Goal: Information Seeking & Learning: Learn about a topic

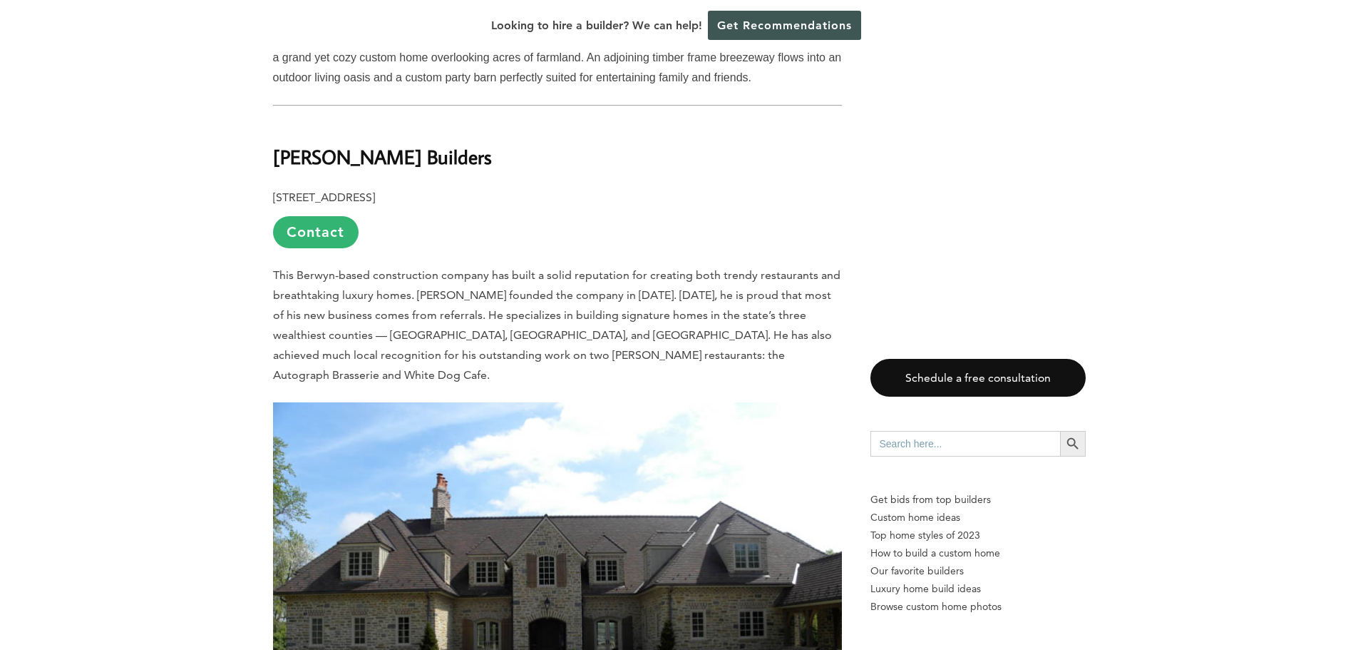
scroll to position [1925, 0]
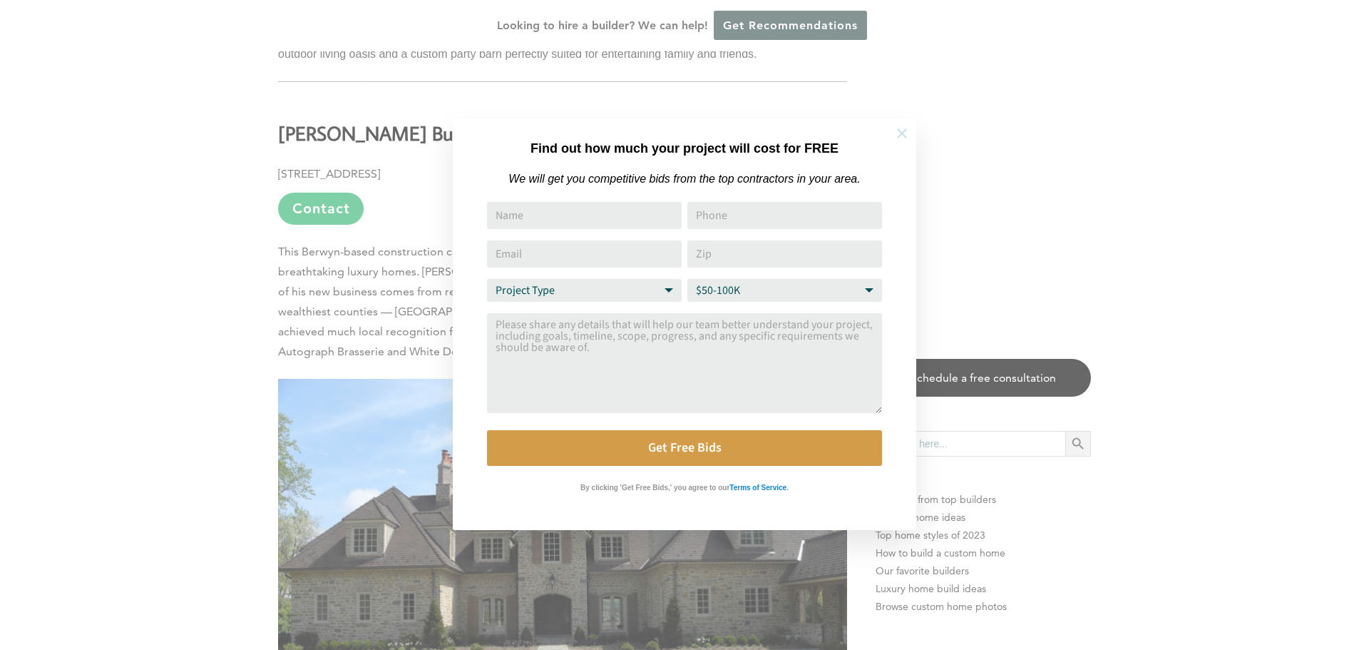
click at [896, 135] on icon at bounding box center [902, 133] width 16 height 16
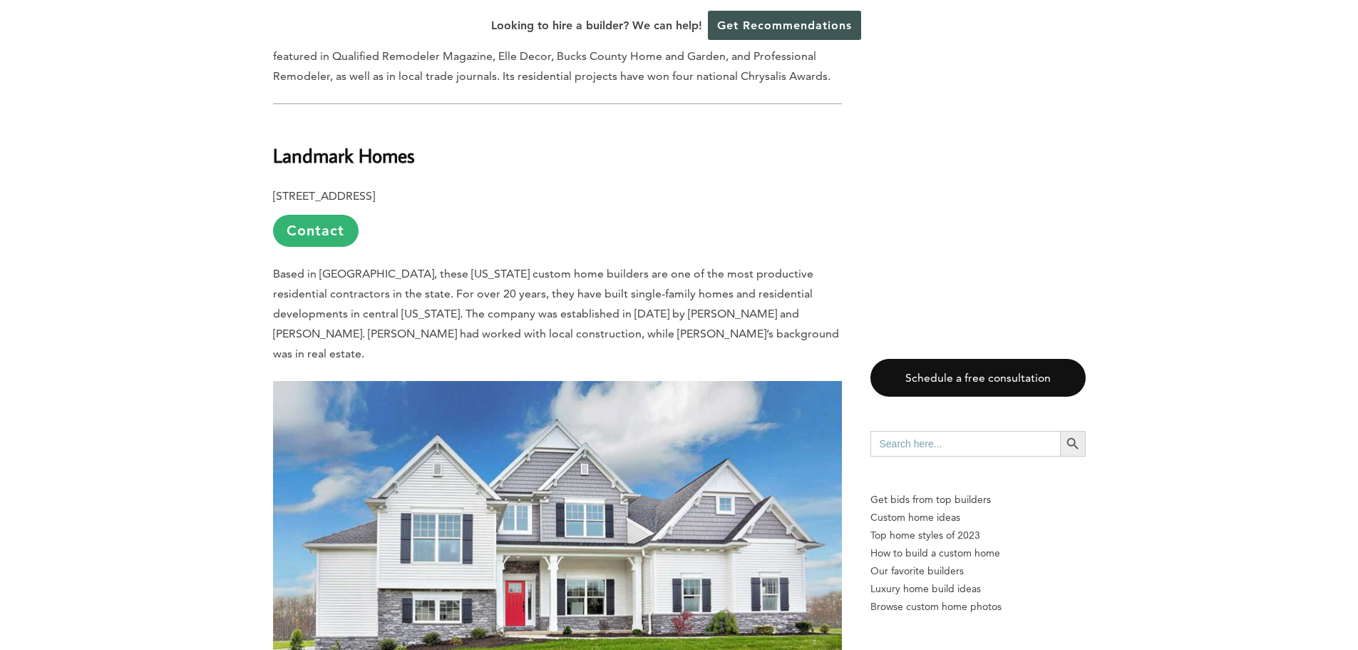
scroll to position [3636, 0]
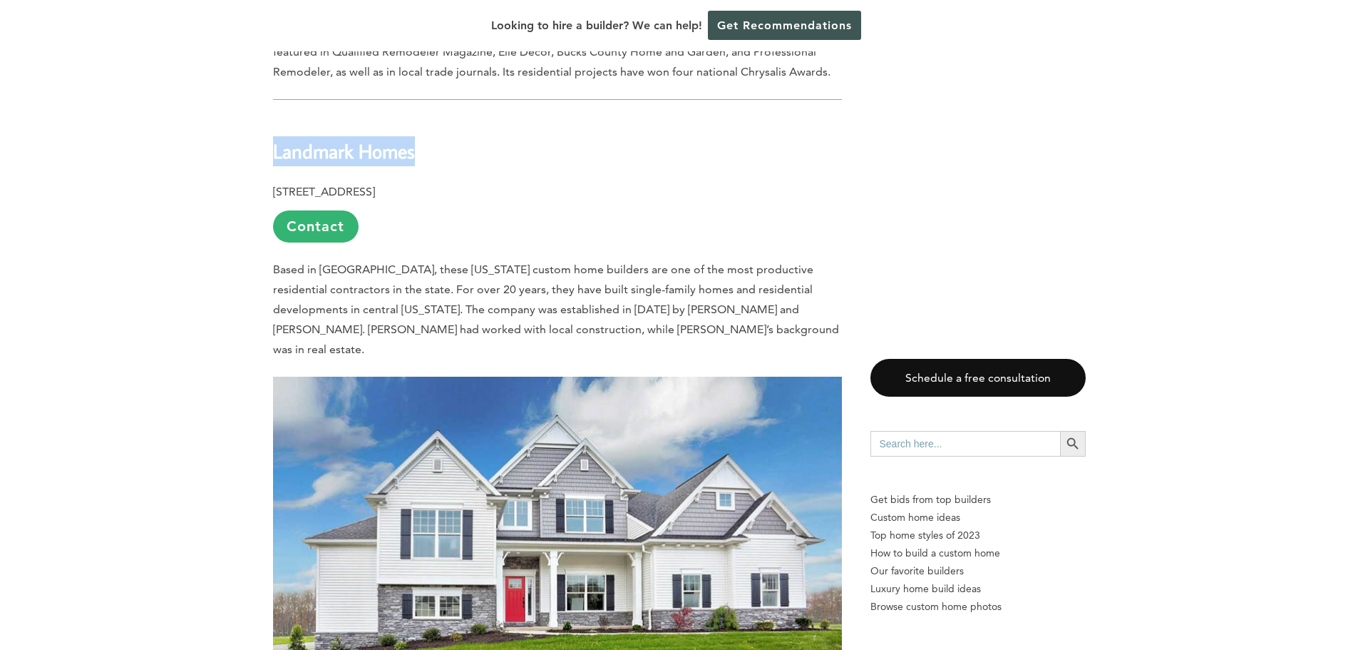
drag, startPoint x: 273, startPoint y: 97, endPoint x: 416, endPoint y: 96, distance: 143.3
click at [416, 117] on h2 "Landmark Homes" at bounding box center [557, 141] width 569 height 49
copy b "Landmark Homes"
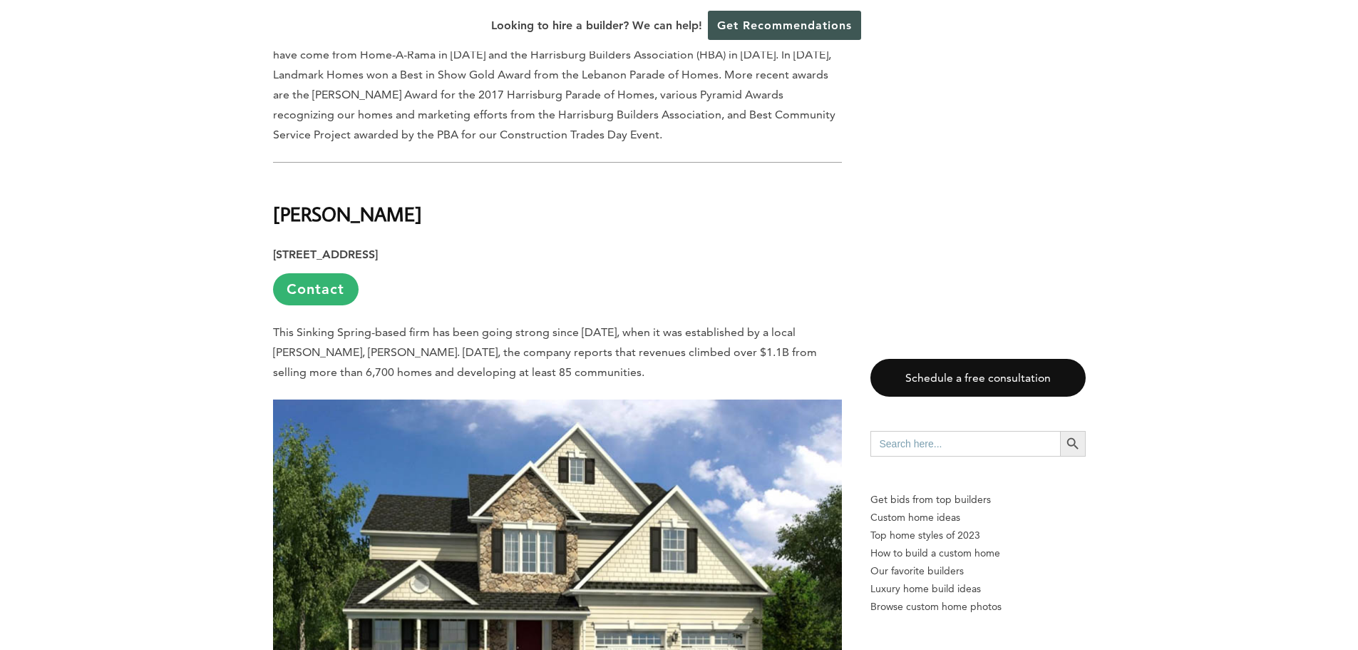
scroll to position [4421, 0]
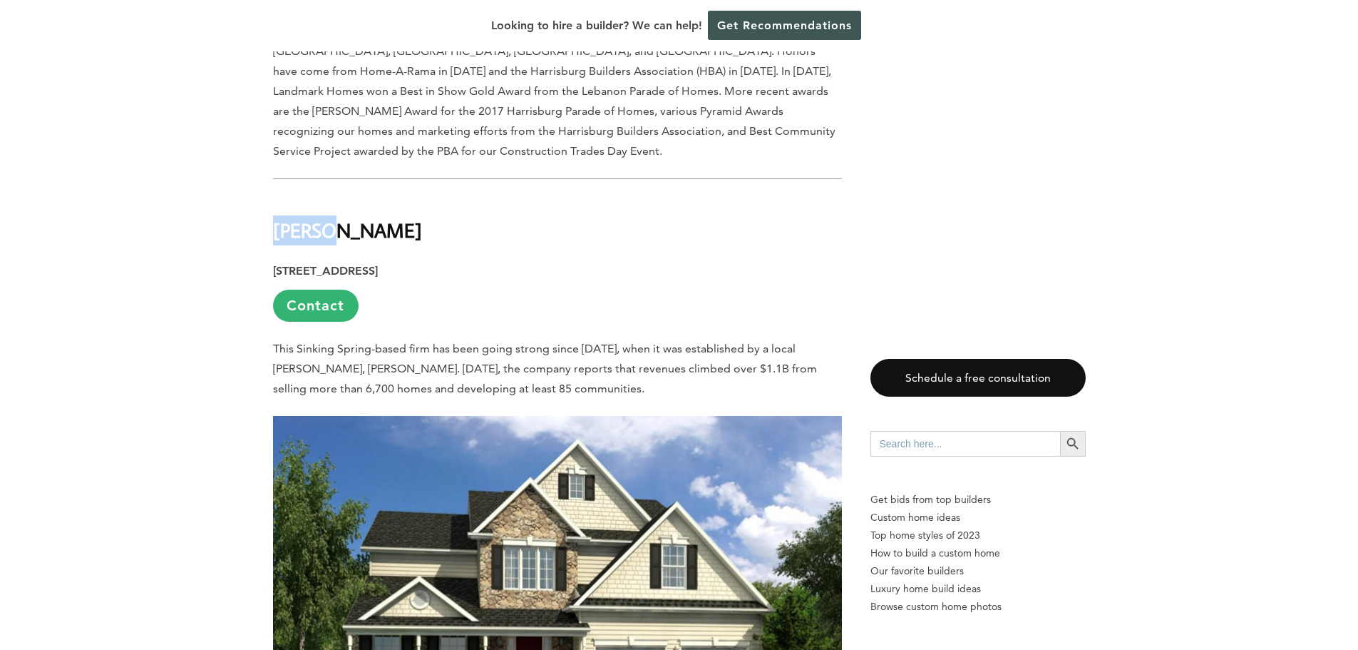
drag, startPoint x: 327, startPoint y: 133, endPoint x: 271, endPoint y: 136, distance: 55.7
copy b "[PERSON_NAME]"
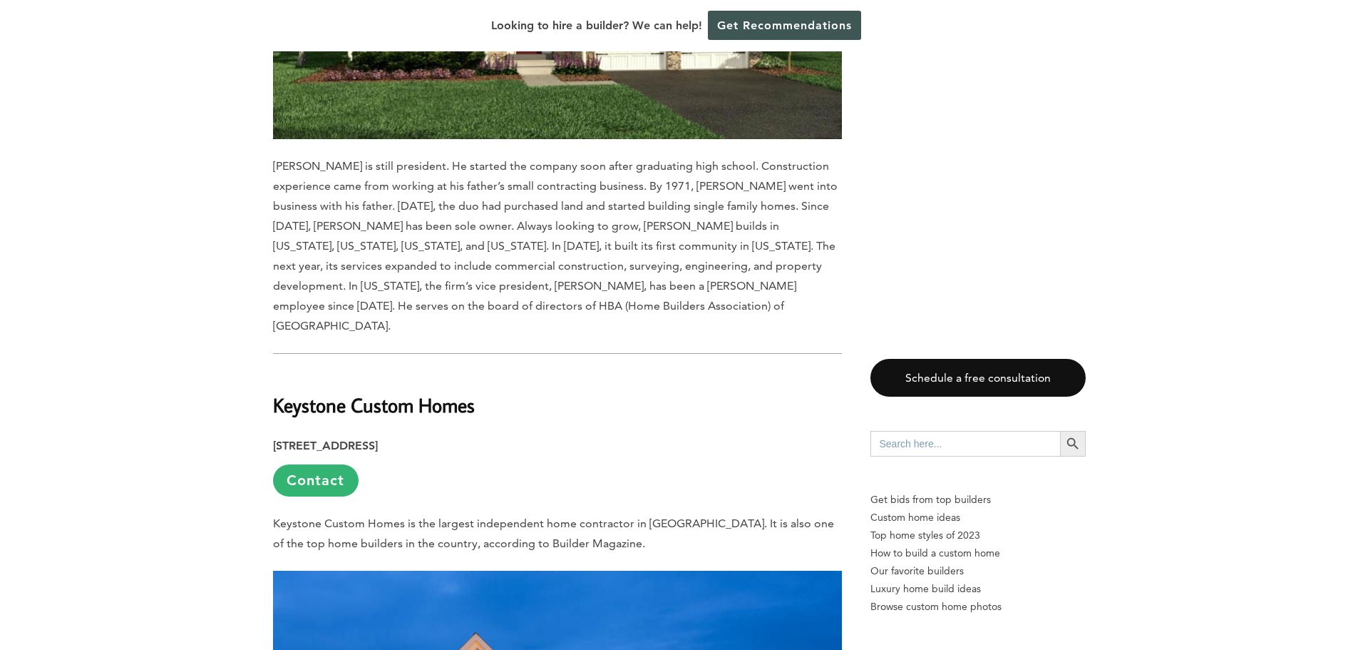
scroll to position [5063, 0]
drag, startPoint x: 475, startPoint y: 287, endPoint x: 272, endPoint y: 287, distance: 203.2
copy b "Keystone Custom Homes"
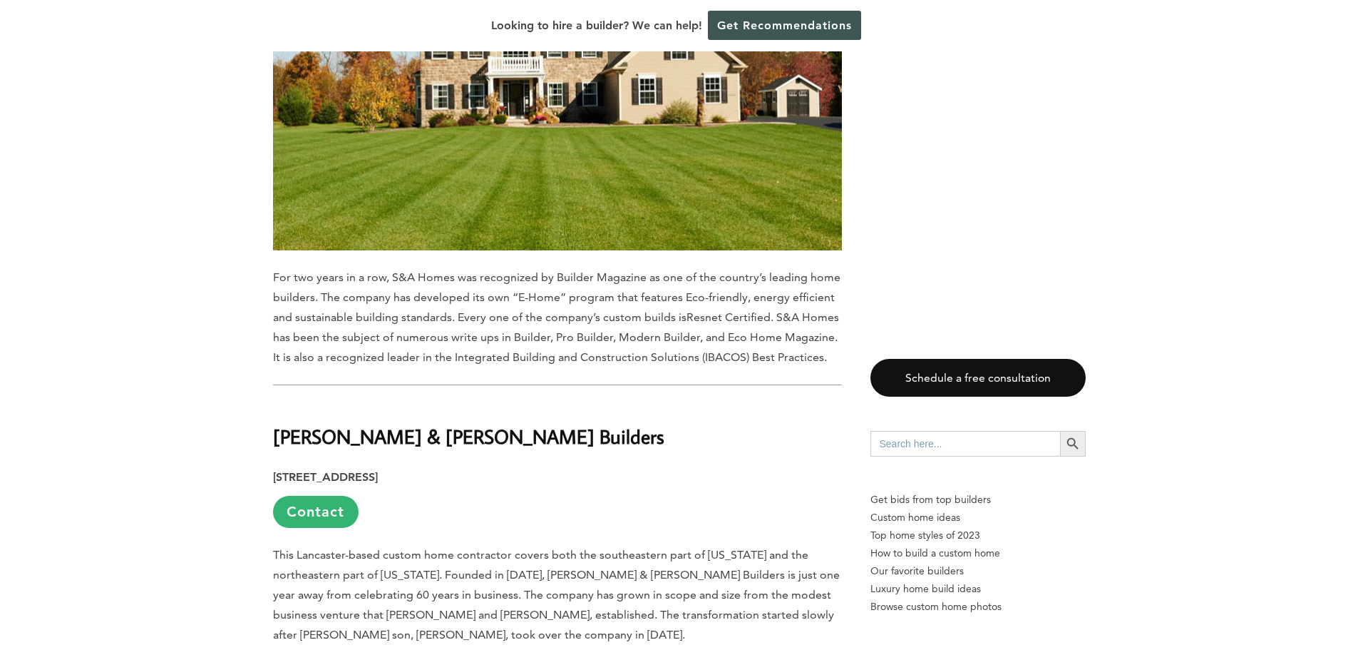
scroll to position [6703, 0]
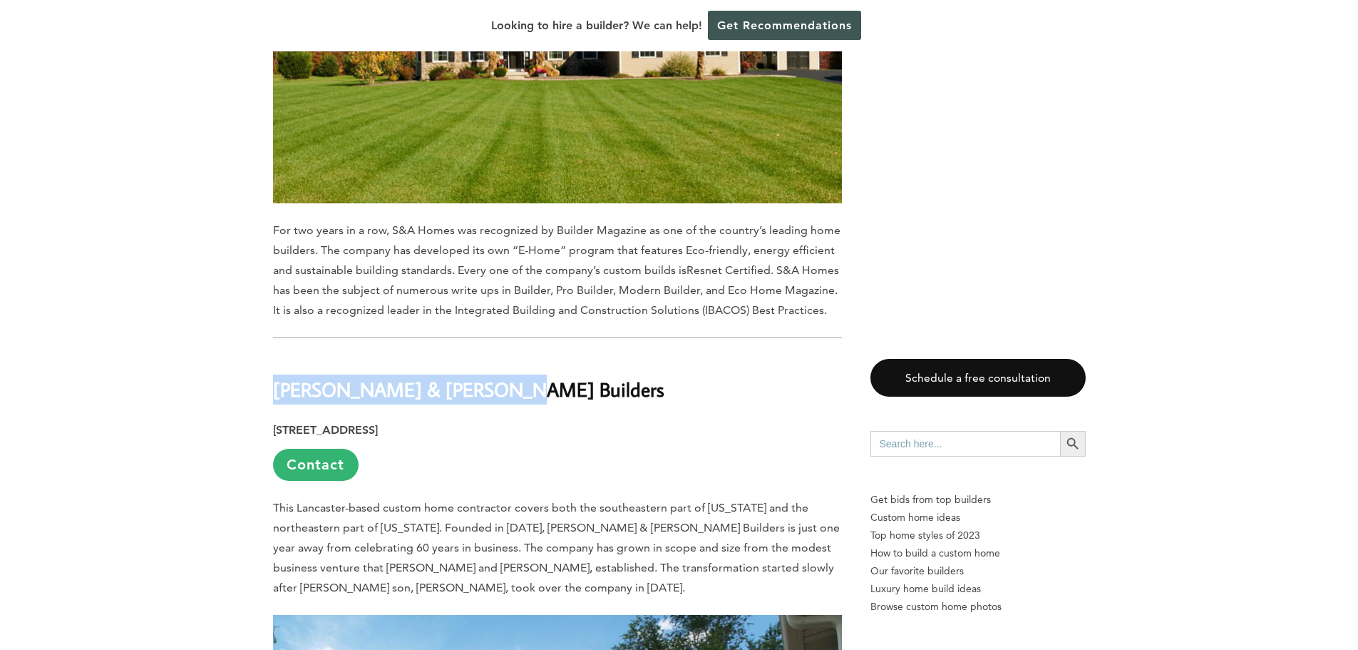
drag, startPoint x: 470, startPoint y: 233, endPoint x: 268, endPoint y: 235, distance: 201.8
copy b "[PERSON_NAME] & [PERSON_NAME] Builders"
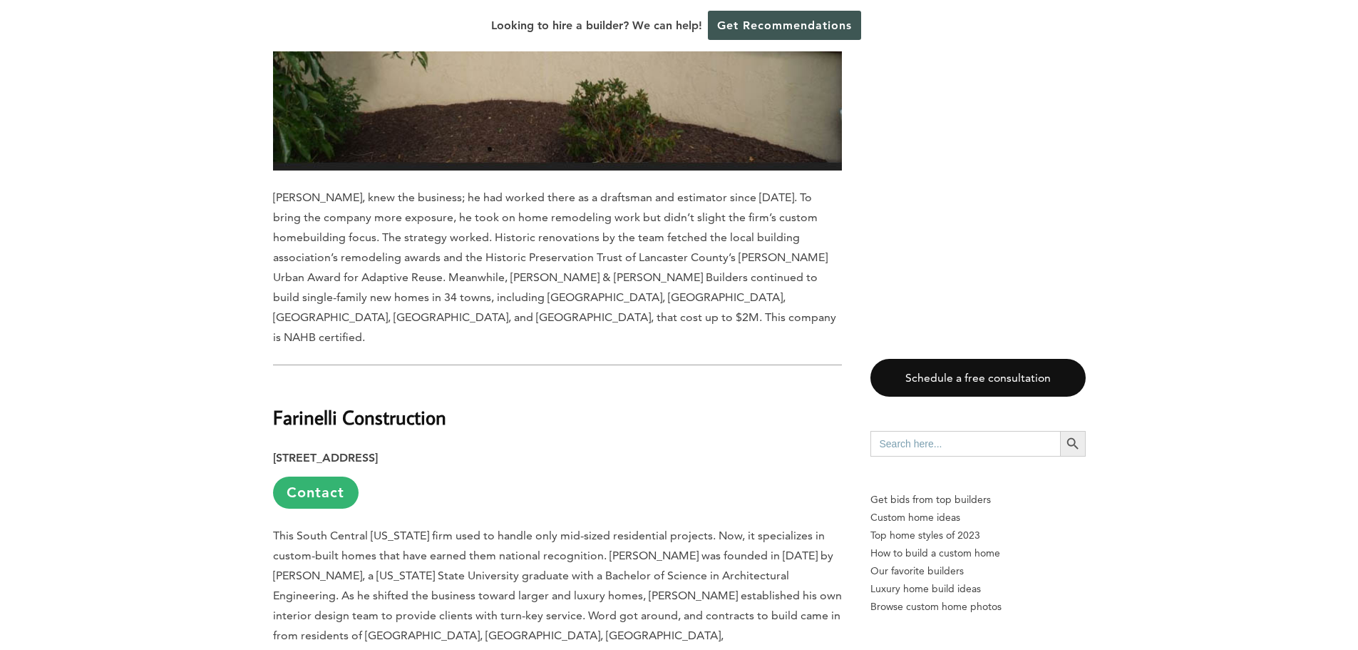
scroll to position [7629, 0]
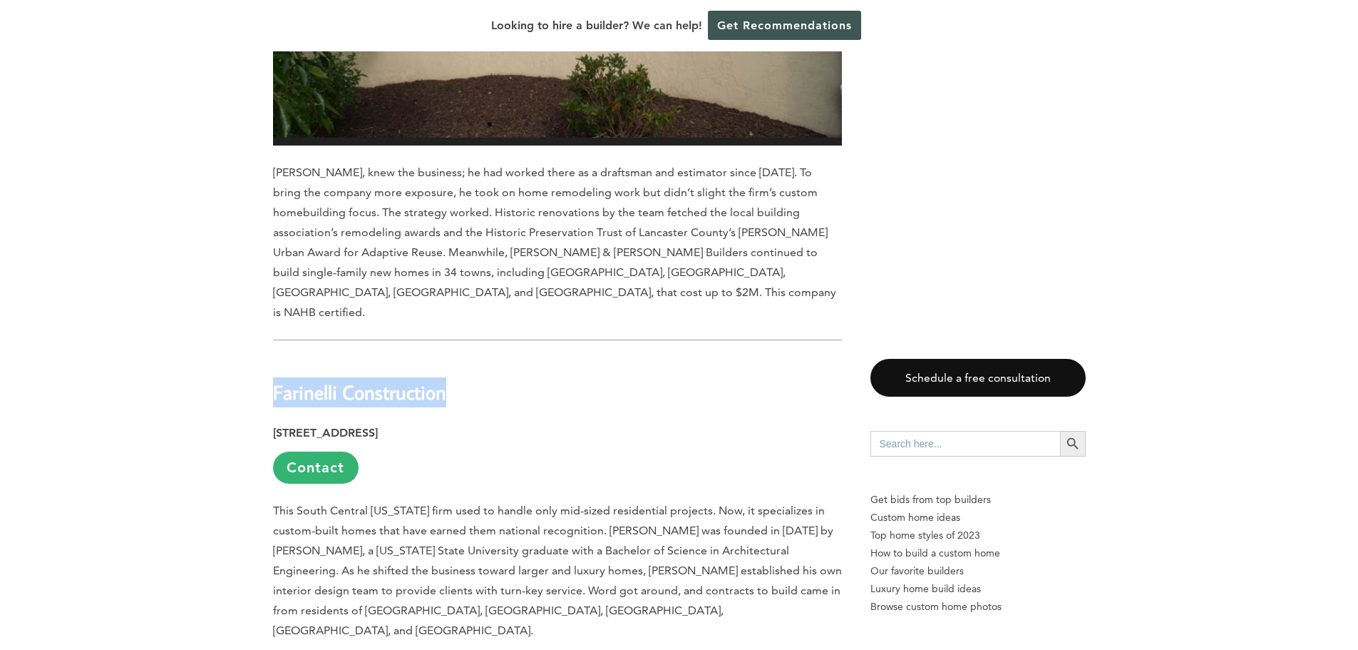
drag, startPoint x: 445, startPoint y: 213, endPoint x: 273, endPoint y: 210, distance: 171.9
click at [273, 379] on b "Farinelli Construction" at bounding box center [359, 391] width 173 height 25
copy b "Farinelli Construction"
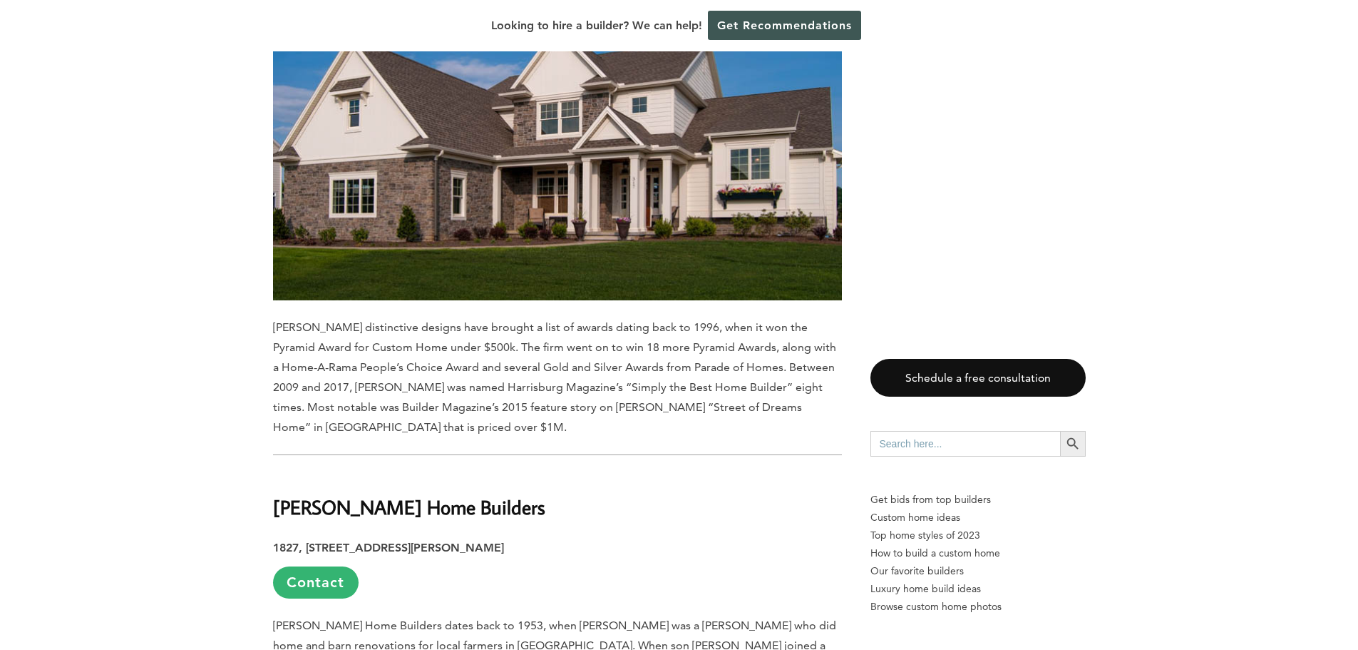
scroll to position [8414, 0]
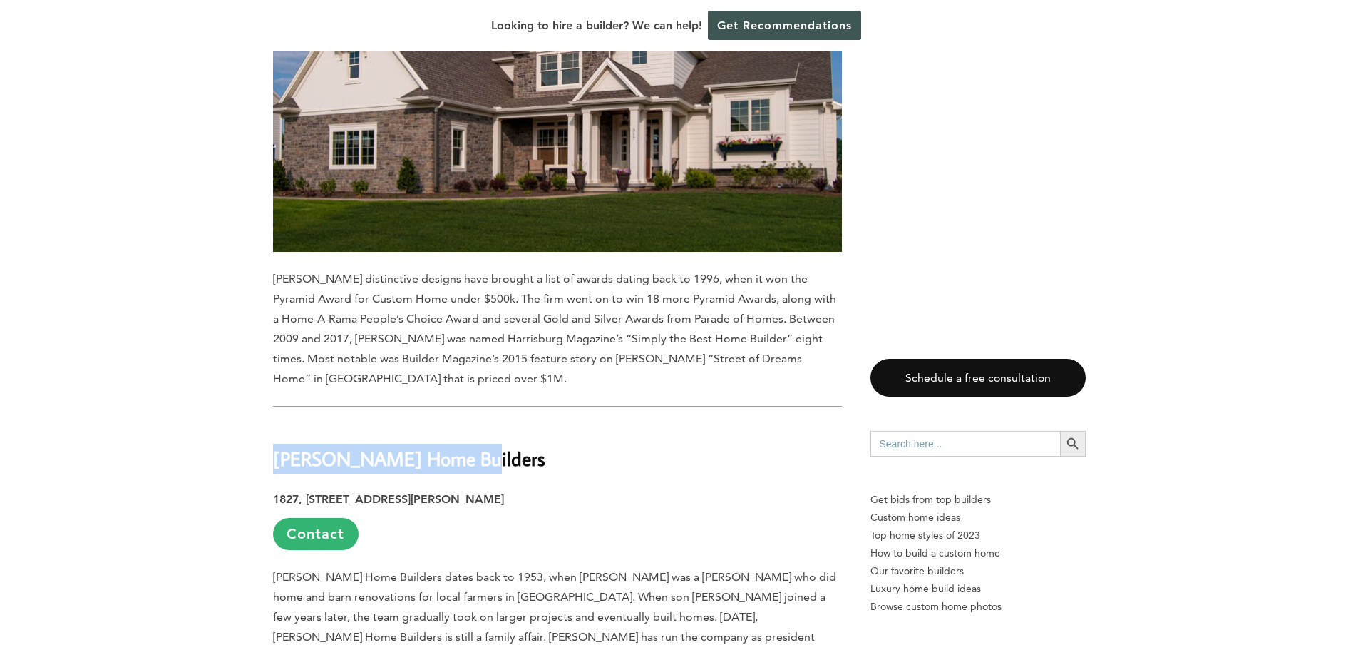
drag, startPoint x: 463, startPoint y: 262, endPoint x: 278, endPoint y: 265, distance: 184.7
click at [278, 424] on h2 "[PERSON_NAME] Home Builders" at bounding box center [557, 448] width 569 height 49
copy b "[PERSON_NAME] Home Builders"
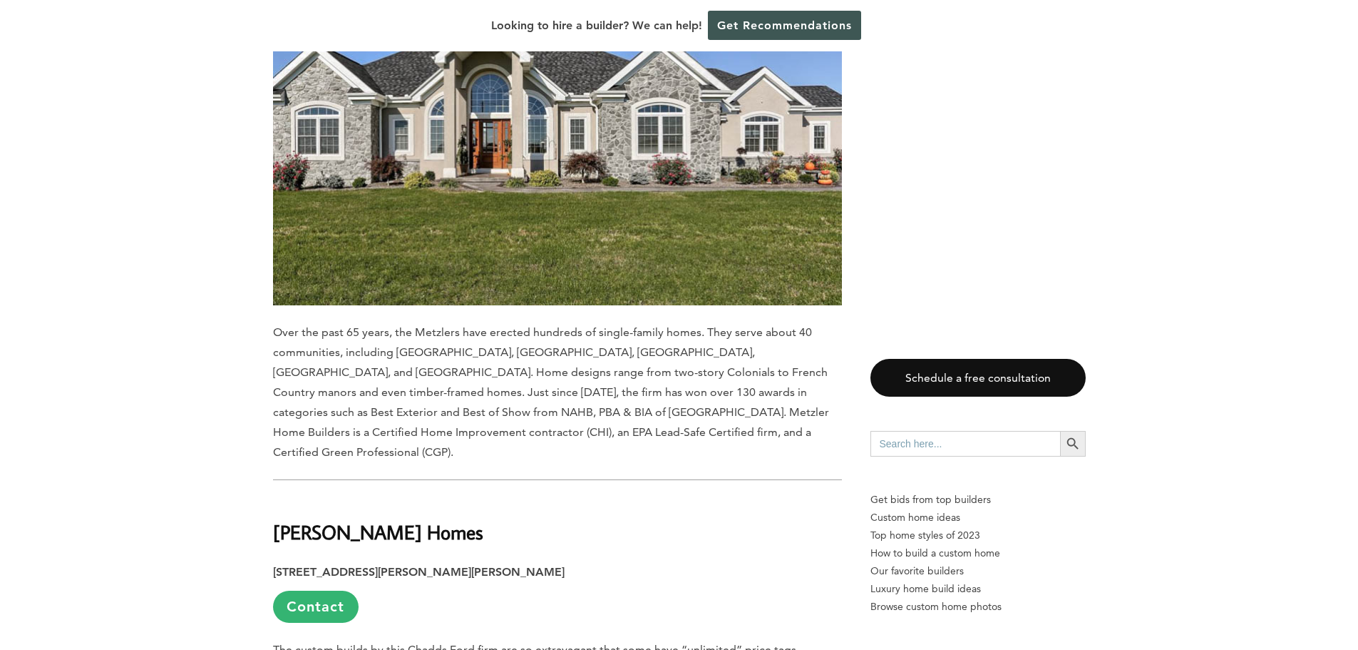
scroll to position [9269, 0]
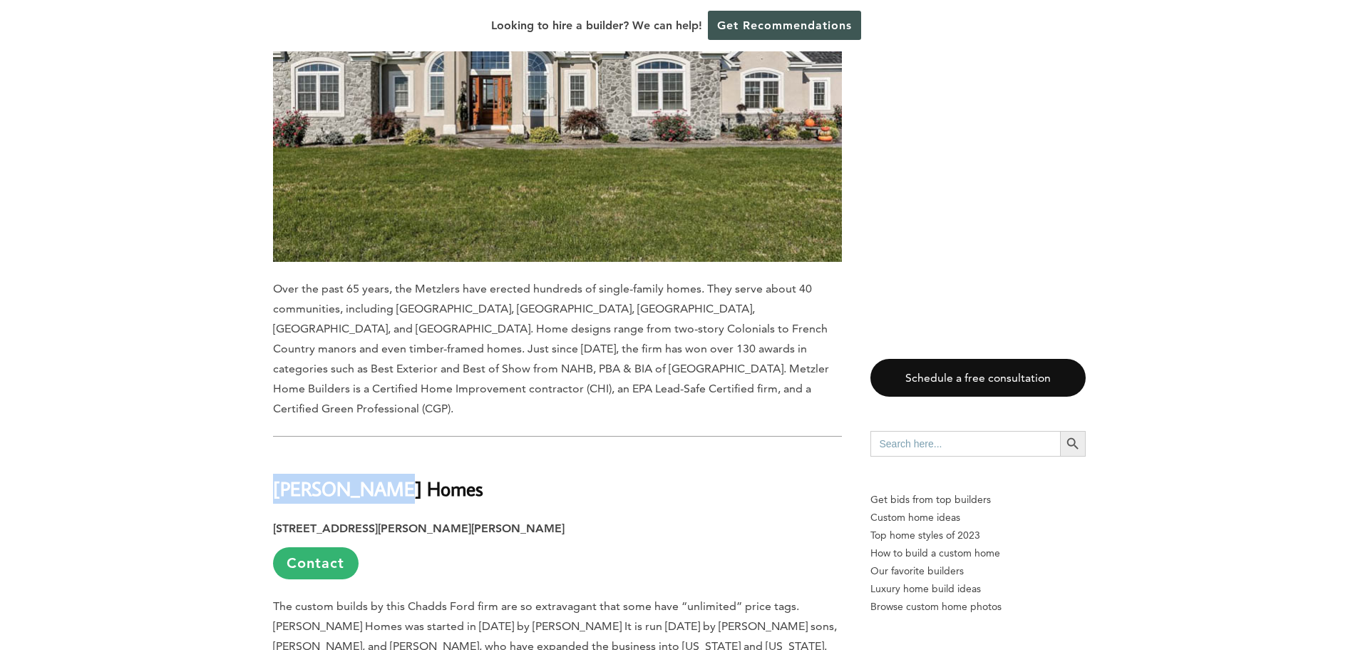
drag, startPoint x: 387, startPoint y: 270, endPoint x: 274, endPoint y: 272, distance: 113.4
click at [274, 453] on h2 "[PERSON_NAME] Homes" at bounding box center [557, 477] width 569 height 49
copy b "[PERSON_NAME] Homes"
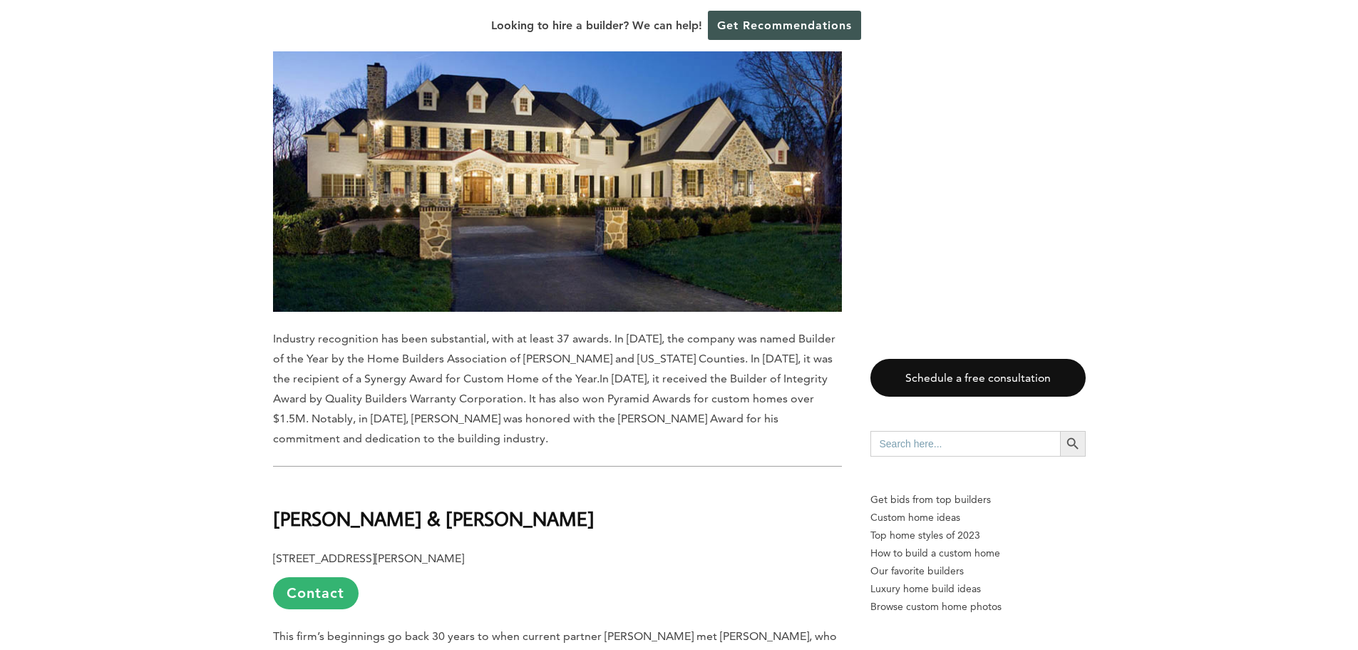
scroll to position [10054, 0]
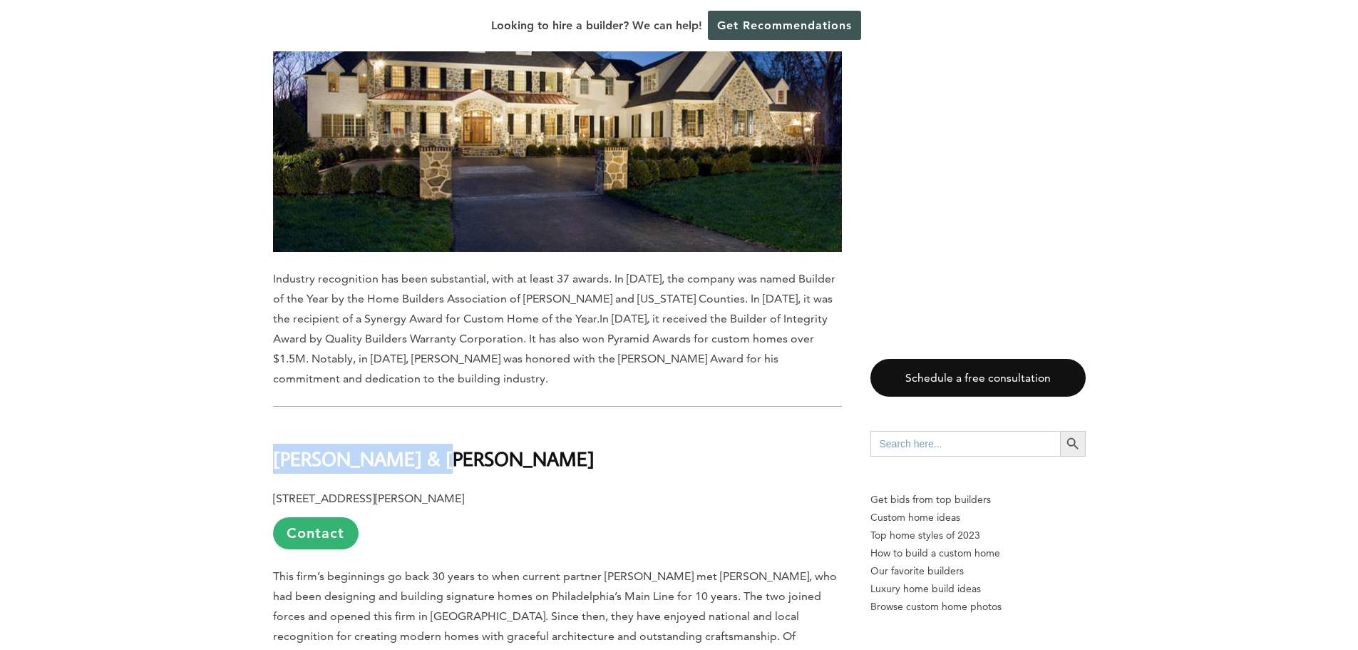
drag, startPoint x: 430, startPoint y: 222, endPoint x: 275, endPoint y: 225, distance: 155.5
click at [275, 424] on h2 "[PERSON_NAME] & [PERSON_NAME]" at bounding box center [557, 448] width 569 height 49
copy b "[PERSON_NAME] & [PERSON_NAME]"
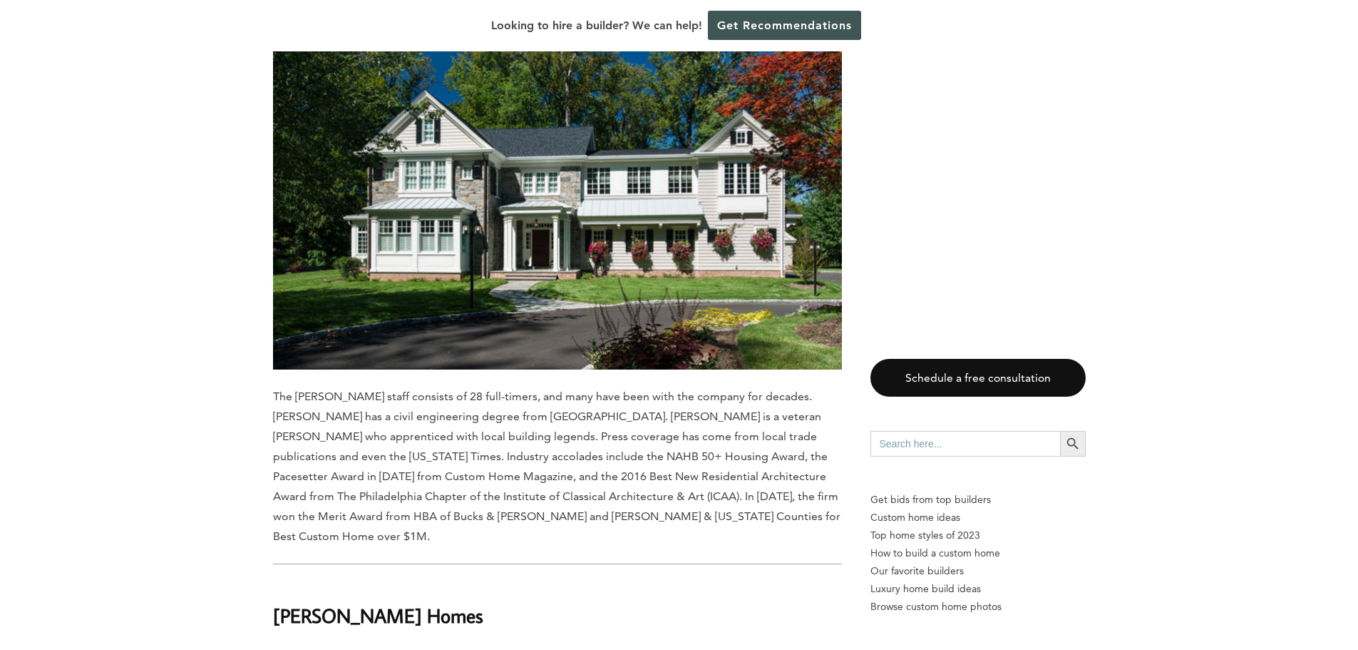
scroll to position [11480, 0]
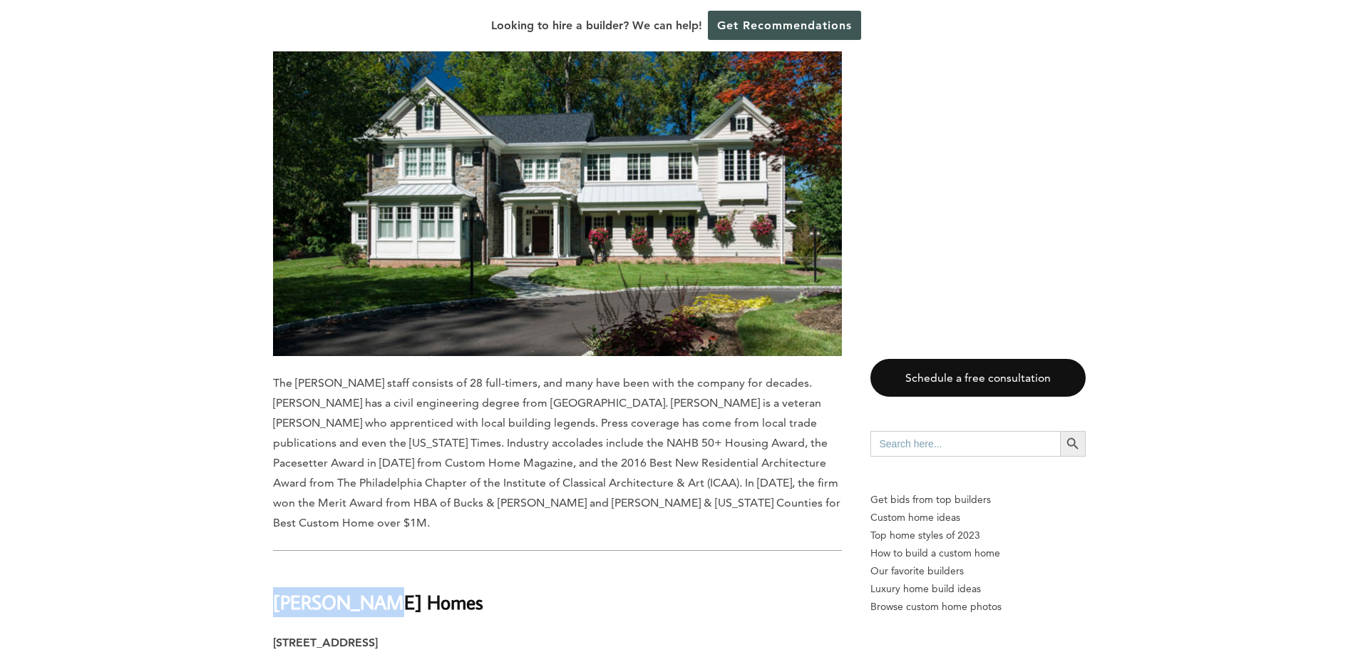
drag, startPoint x: 375, startPoint y: 287, endPoint x: 276, endPoint y: 282, distance: 99.3
click at [276, 568] on h2 "[PERSON_NAME] Homes" at bounding box center [557, 592] width 569 height 49
copy b "[PERSON_NAME] Homes"
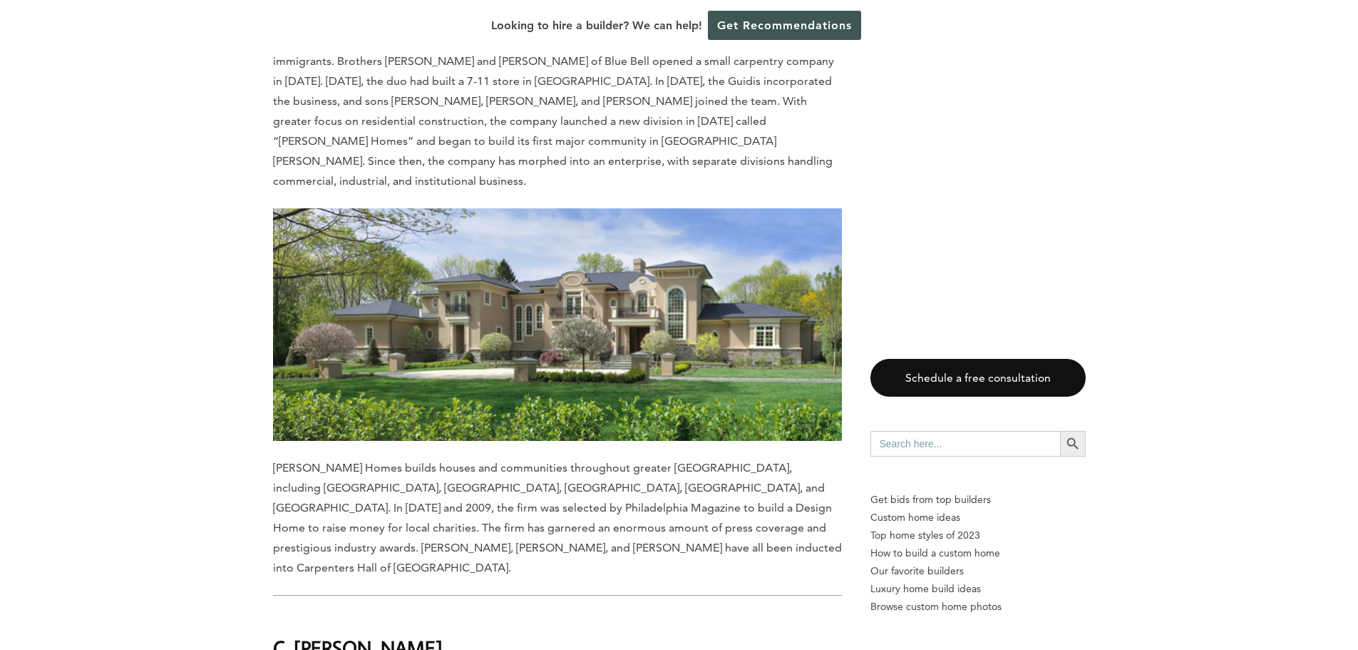
scroll to position [12193, 0]
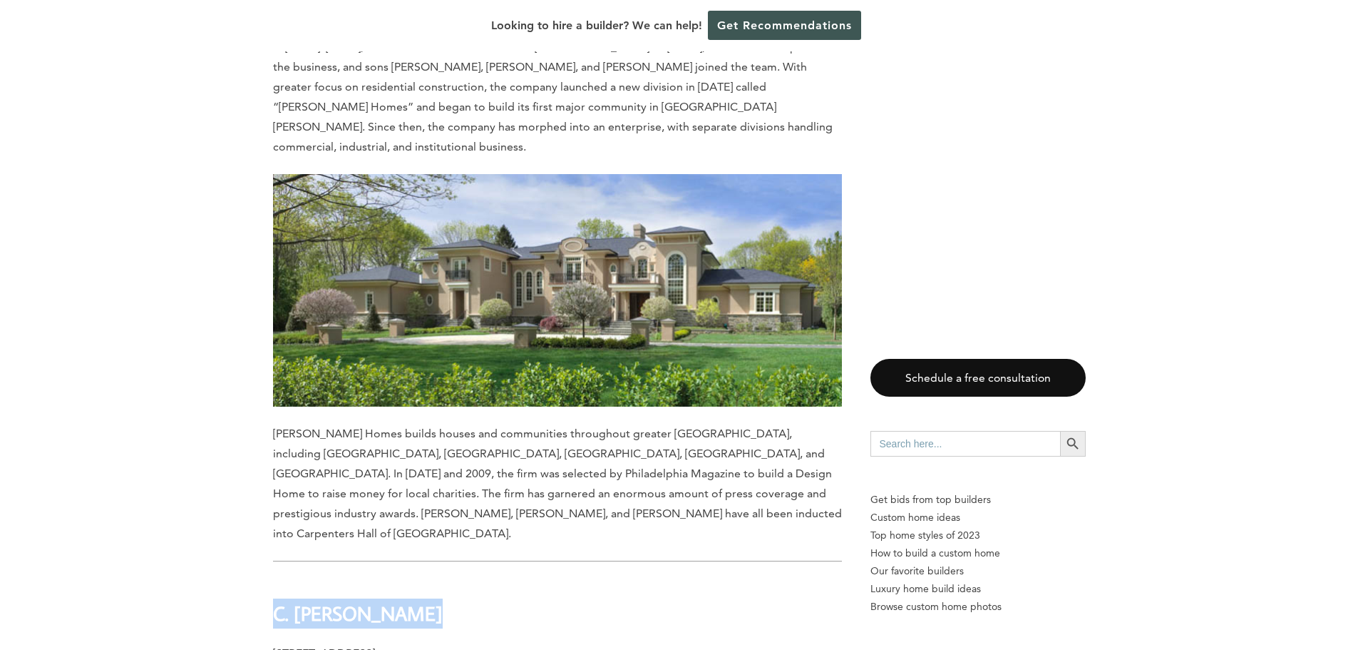
drag, startPoint x: 412, startPoint y: 255, endPoint x: 272, endPoint y: 256, distance: 139.8
click at [273, 600] on b "C. [PERSON_NAME]" at bounding box center [358, 612] width 170 height 25
copy b "C. [PERSON_NAME]"
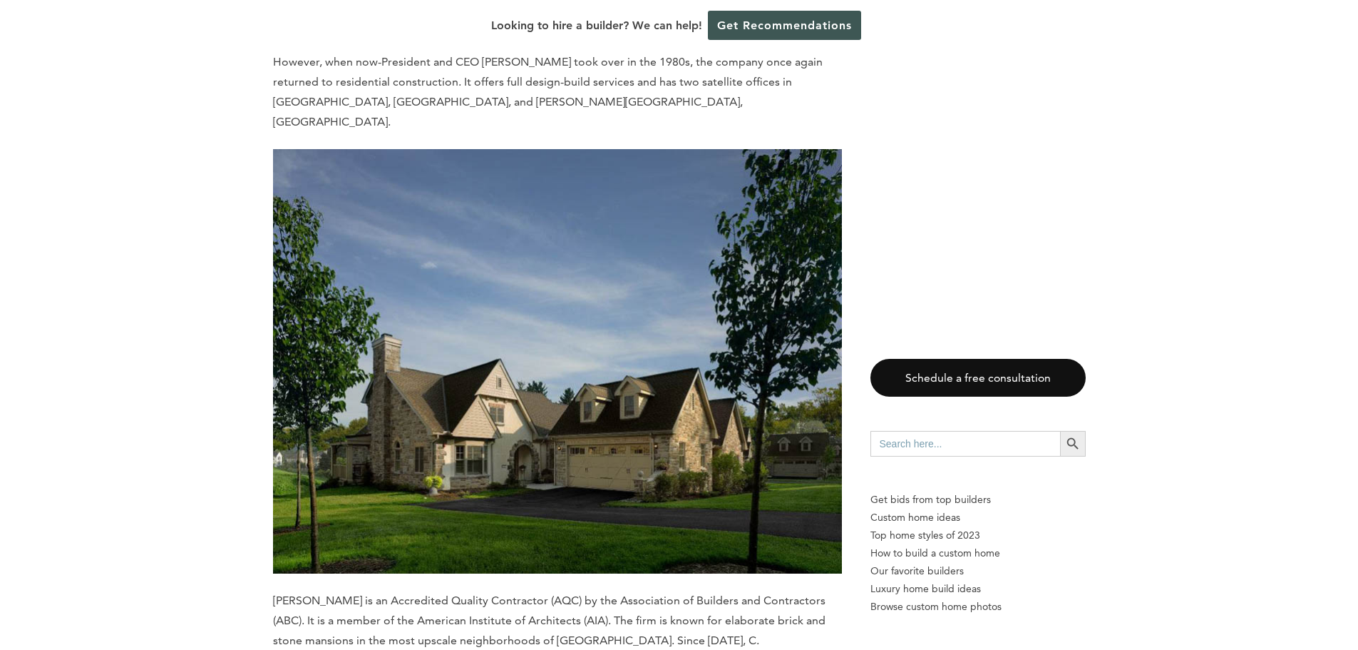
scroll to position [13049, 0]
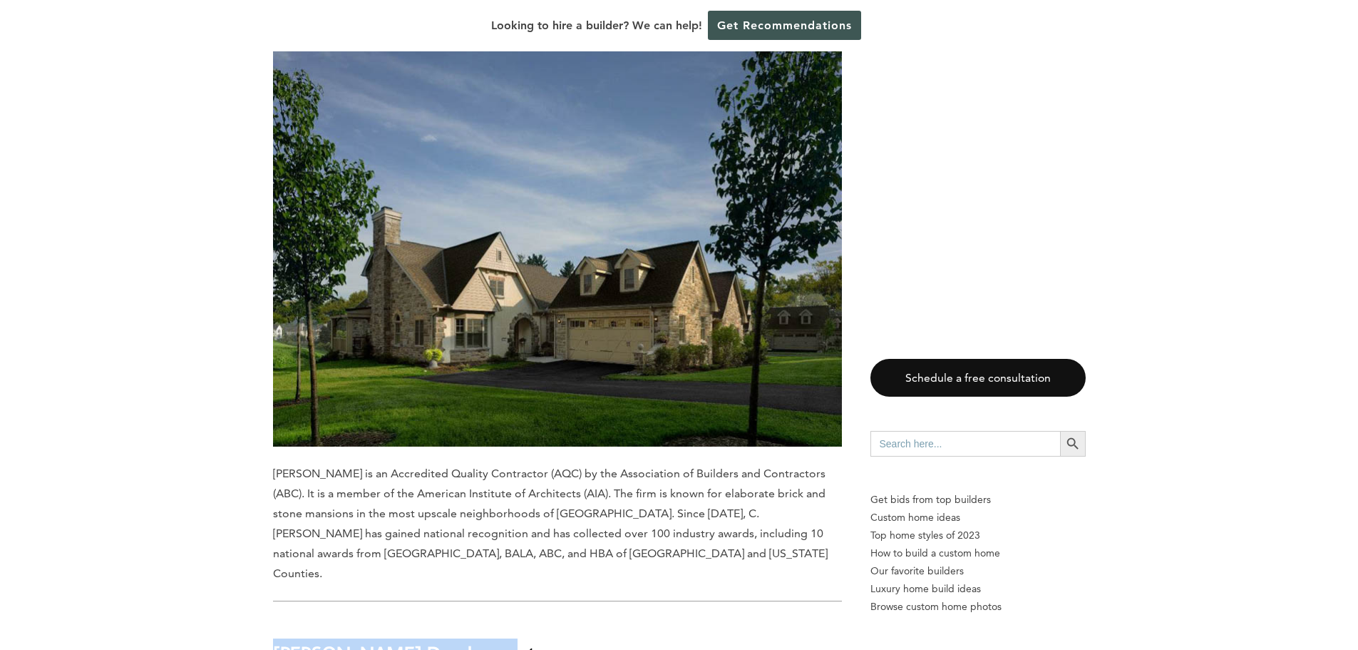
drag, startPoint x: 494, startPoint y: 252, endPoint x: 270, endPoint y: 248, distance: 223.9
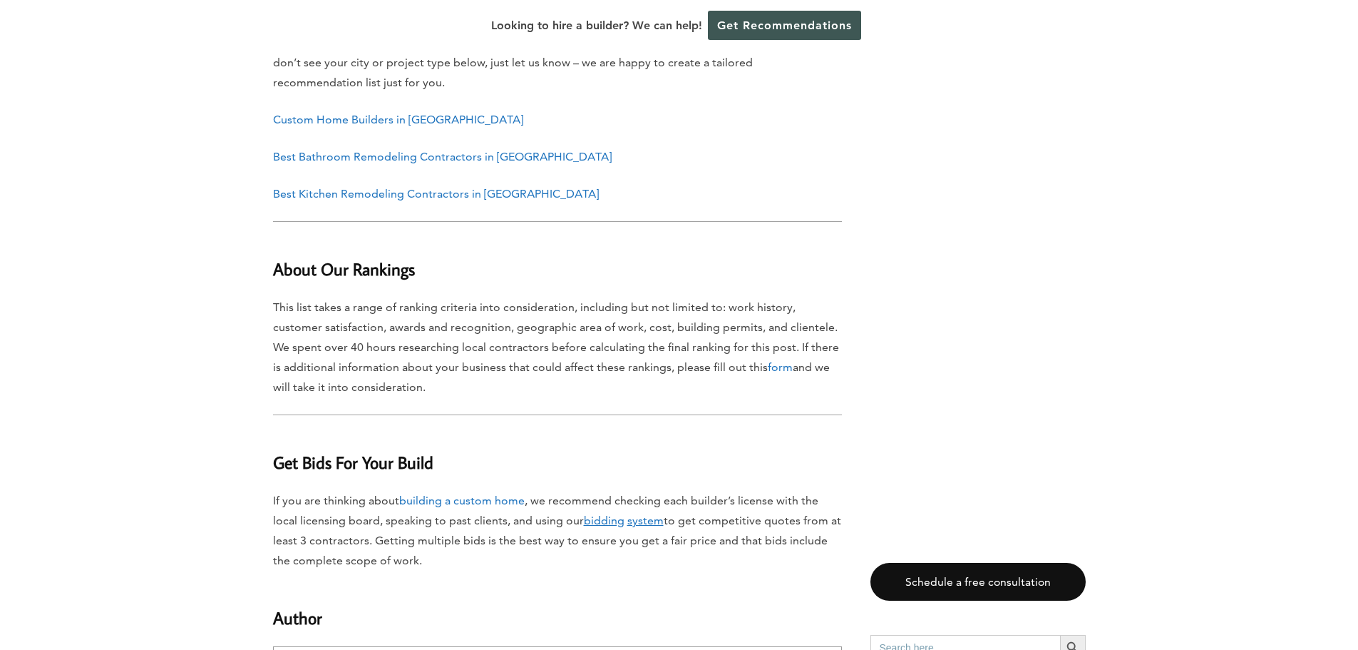
scroll to position [14885, 0]
